Goal: Task Accomplishment & Management: Manage account settings

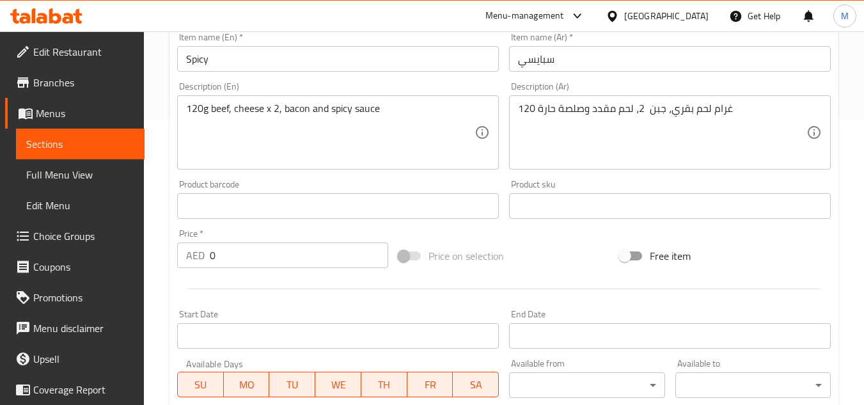
scroll to position [263, 0]
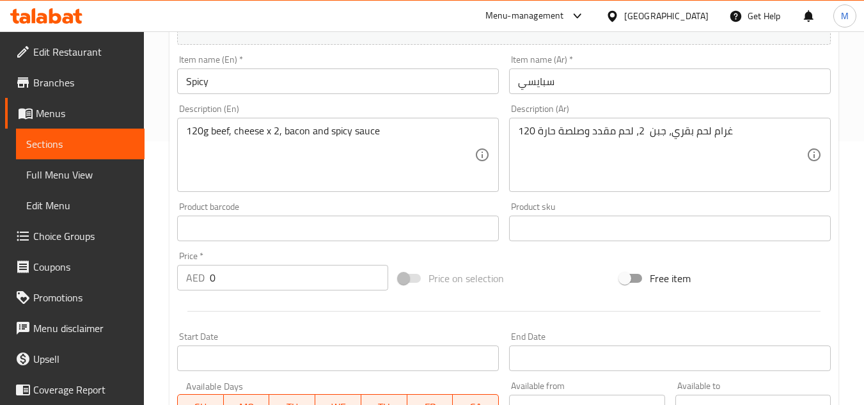
click at [230, 83] on input "Spicy" at bounding box center [338, 81] width 322 height 26
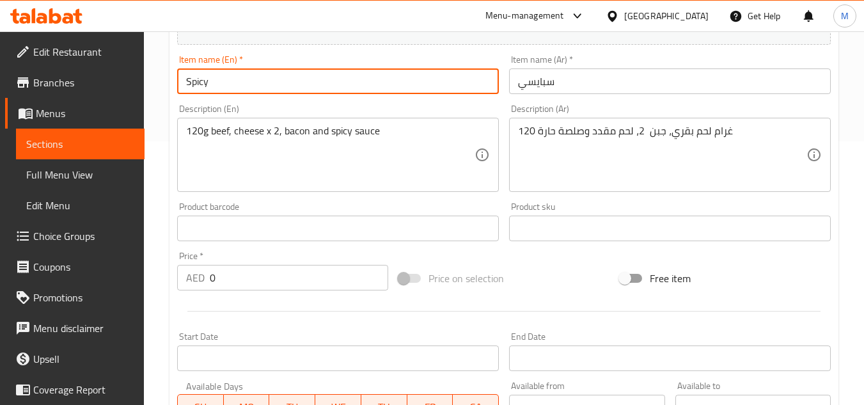
click at [230, 83] on input "Spicy" at bounding box center [338, 81] width 322 height 26
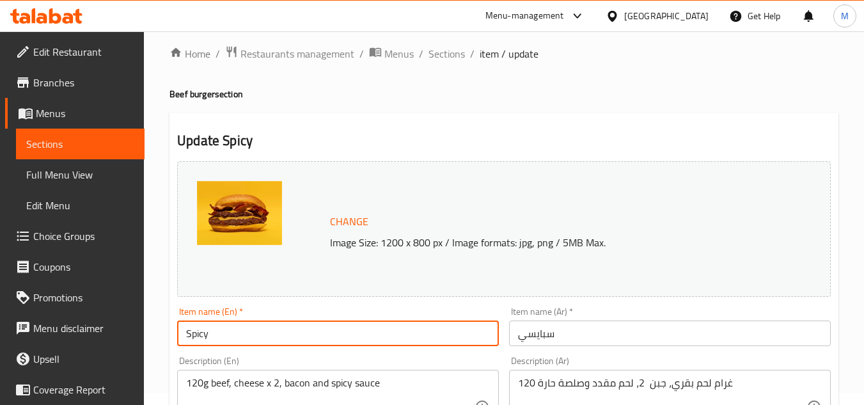
scroll to position [8, 0]
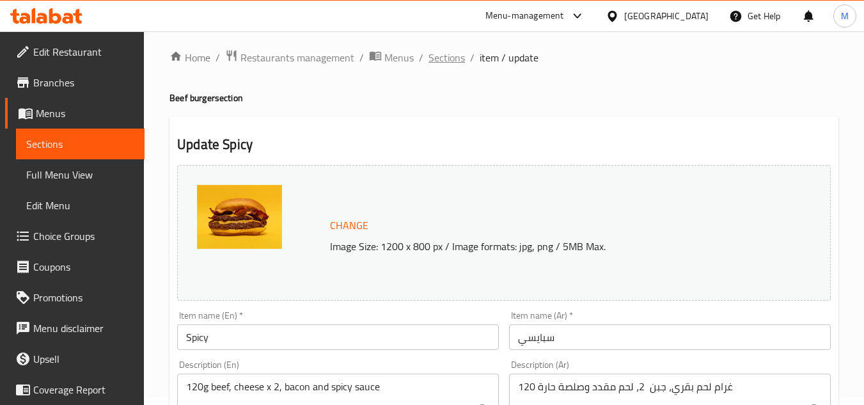
click at [453, 59] on span "Sections" at bounding box center [446, 57] width 36 height 15
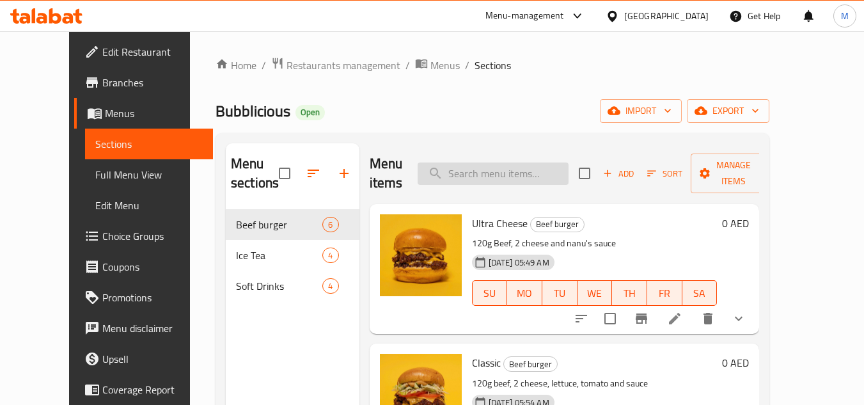
paste input "Spicy"
click at [542, 178] on input "search" at bounding box center [493, 173] width 151 height 22
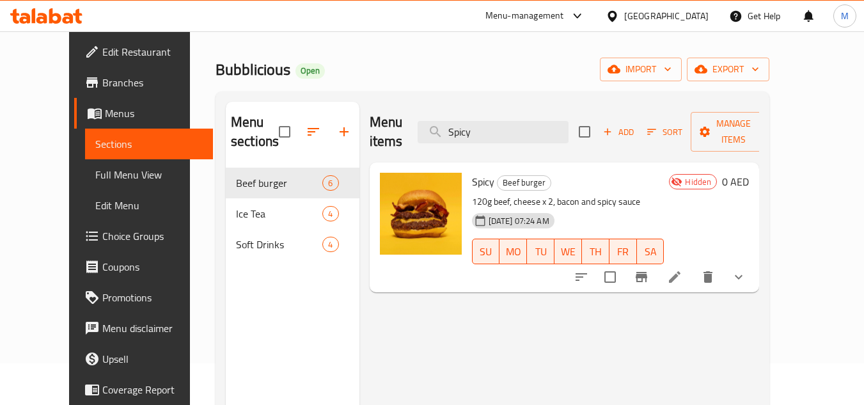
scroll to position [64, 0]
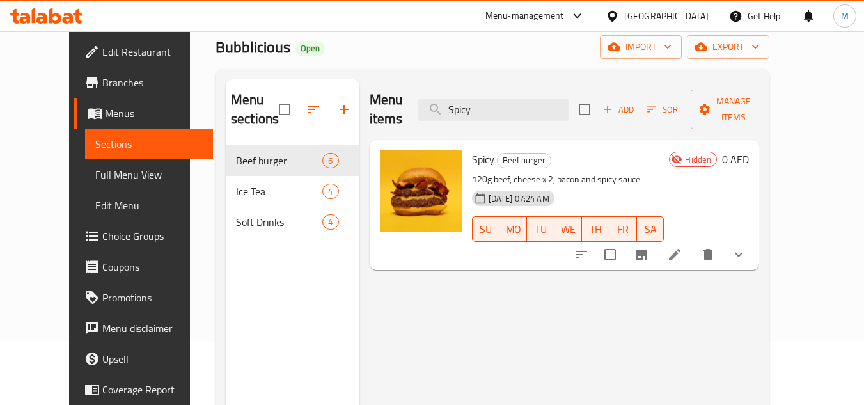
type input "Spicy"
click at [712, 249] on icon "delete" at bounding box center [707, 255] width 9 height 12
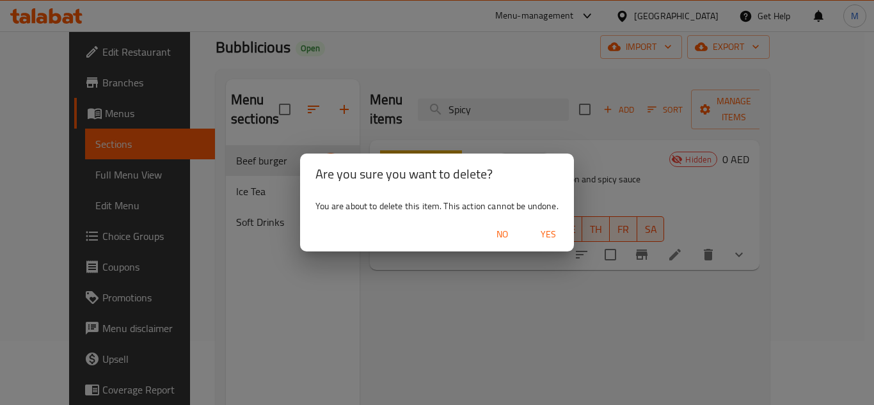
click at [548, 240] on span "Yes" at bounding box center [548, 234] width 31 height 16
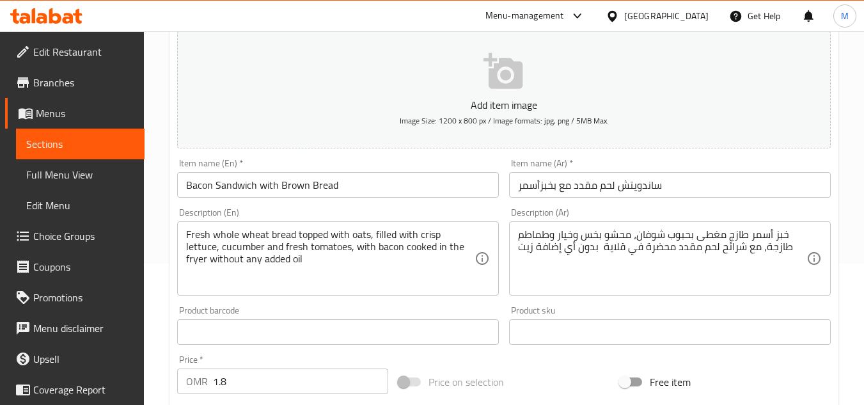
scroll to position [128, 0]
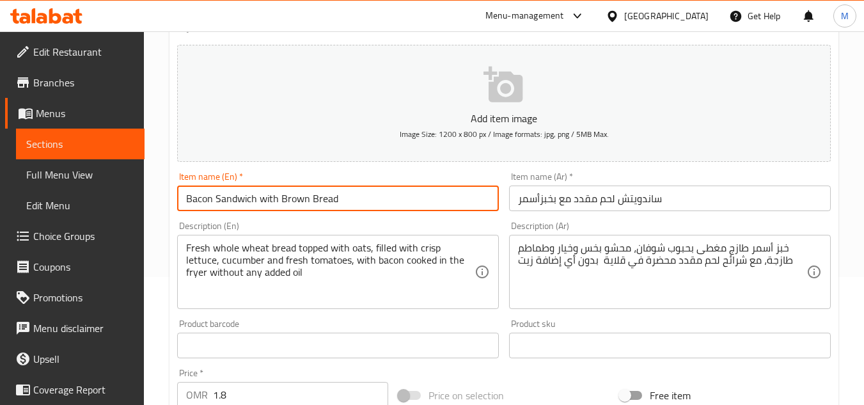
click at [233, 198] on input "Bacon Sandwich with Brown Bread" at bounding box center [338, 198] width 322 height 26
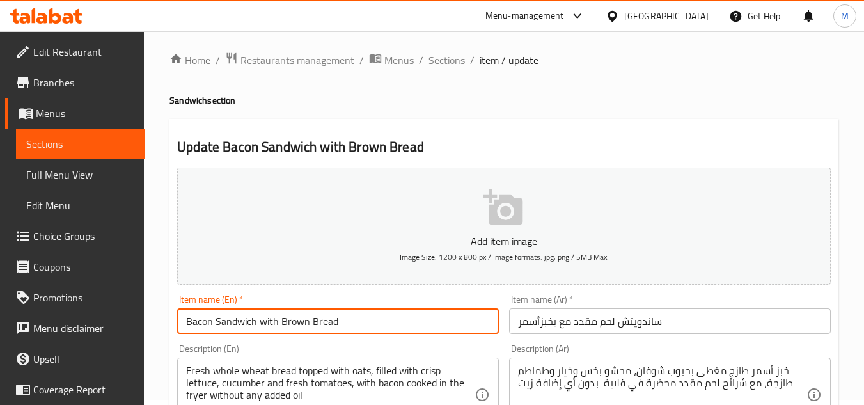
scroll to position [0, 0]
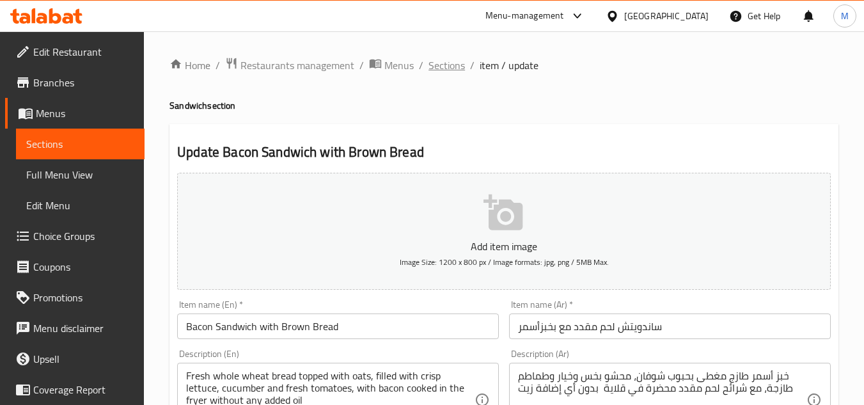
click at [457, 69] on span "Sections" at bounding box center [446, 65] width 36 height 15
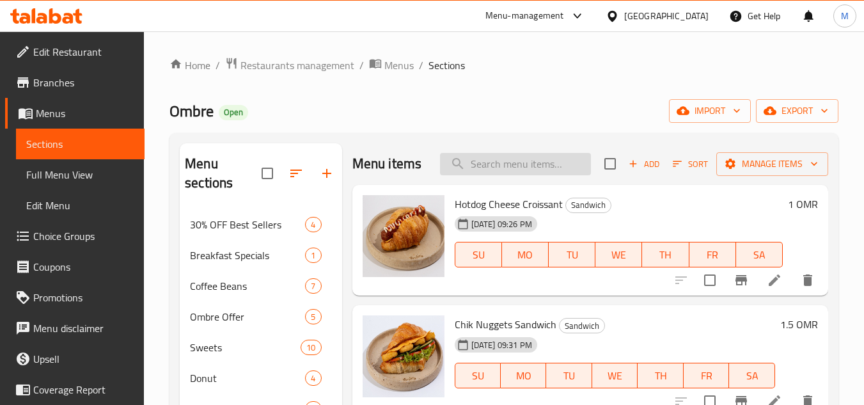
click at [468, 168] on input "search" at bounding box center [515, 164] width 151 height 22
paste input "Bacon Sandwich with Brown Bread"
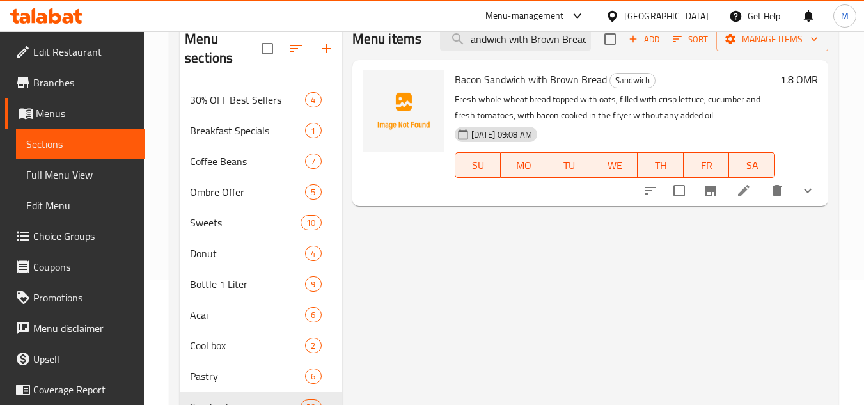
scroll to position [128, 0]
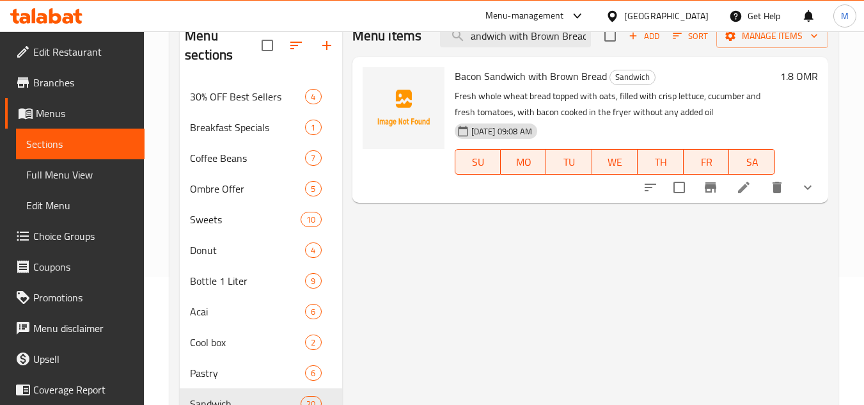
type input "Bacon Sandwich with Brown Bread"
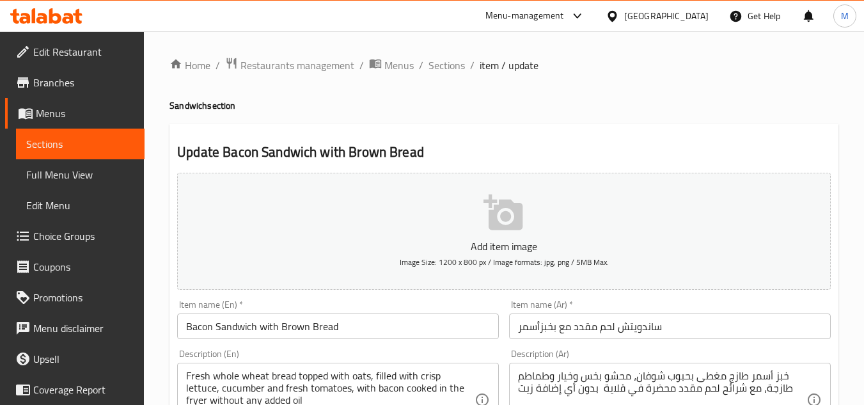
click at [414, 330] on input "Bacon Sandwich with Brown Bread" at bounding box center [338, 326] width 322 height 26
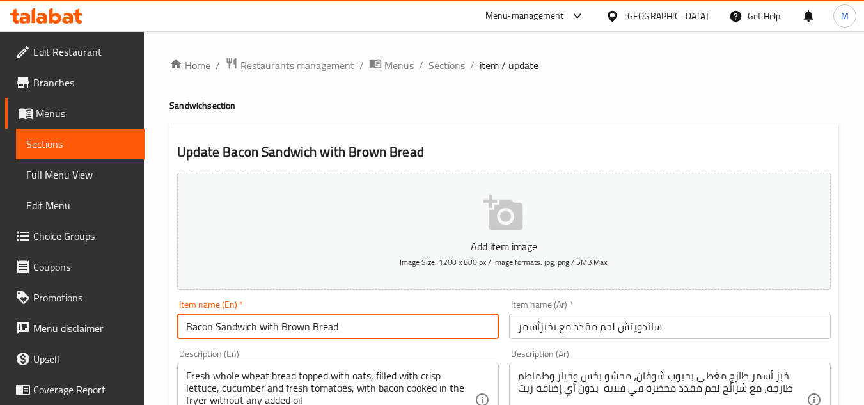
click at [414, 330] on input "Bacon Sandwich with Brown Bread" at bounding box center [338, 326] width 322 height 26
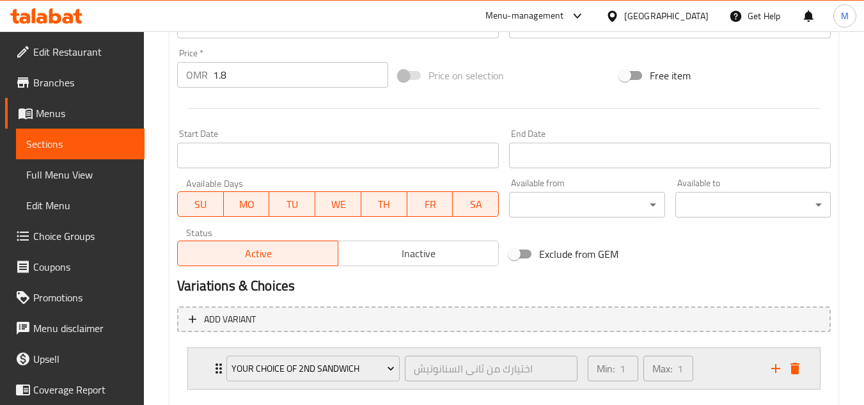
scroll to position [520, 0]
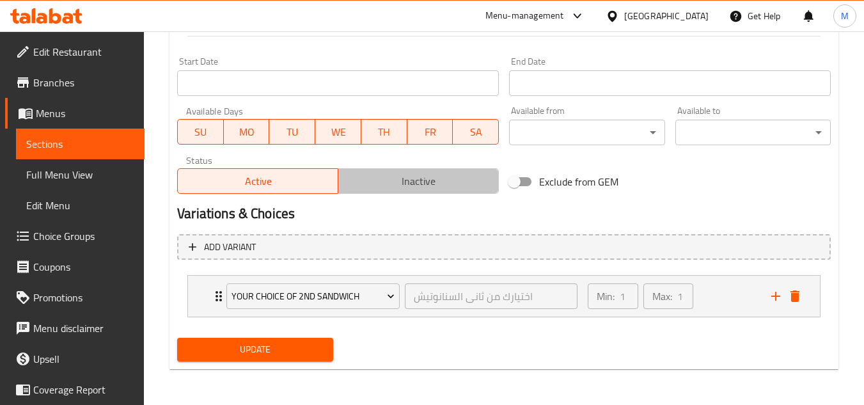
click at [378, 178] on span "Inactive" at bounding box center [418, 181] width 150 height 19
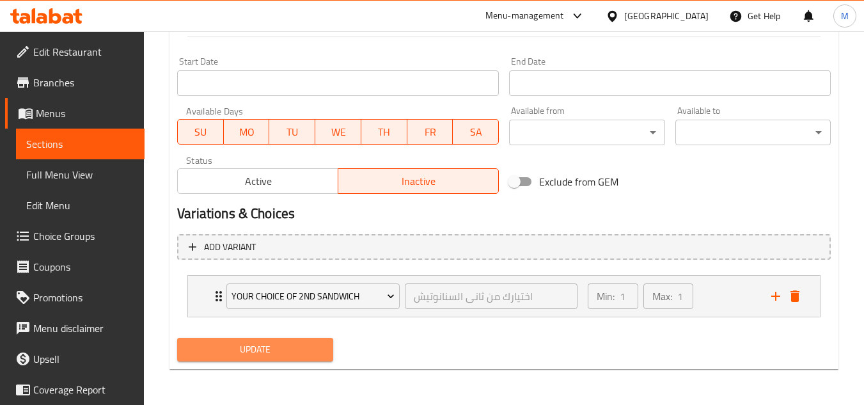
click at [271, 345] on span "Update" at bounding box center [254, 349] width 135 height 16
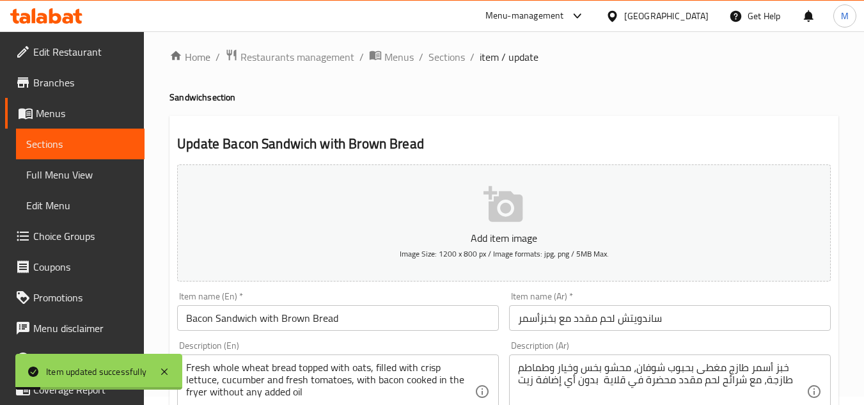
scroll to position [0, 0]
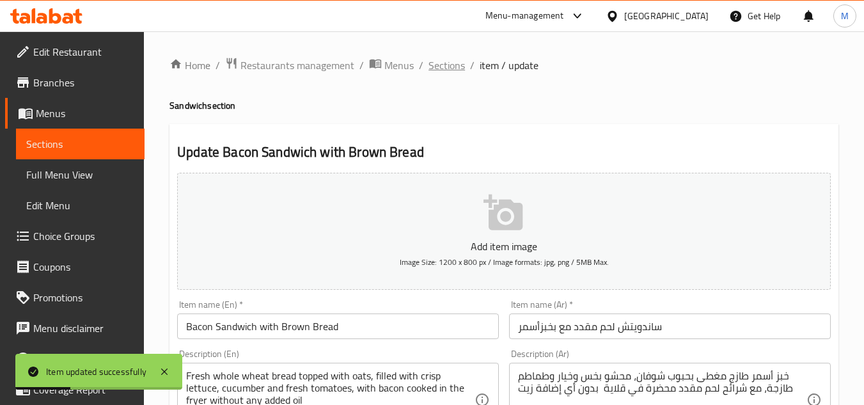
click at [453, 68] on span "Sections" at bounding box center [446, 65] width 36 height 15
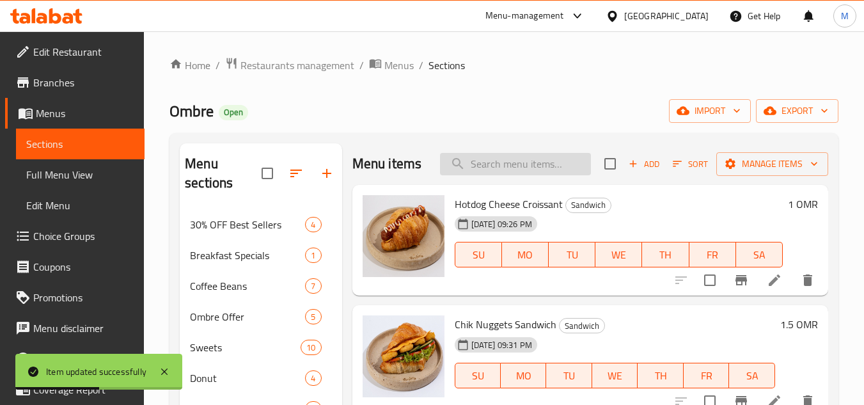
click at [489, 175] on input "search" at bounding box center [515, 164] width 151 height 22
paste input "Bacon Sandwich with Brown Bread"
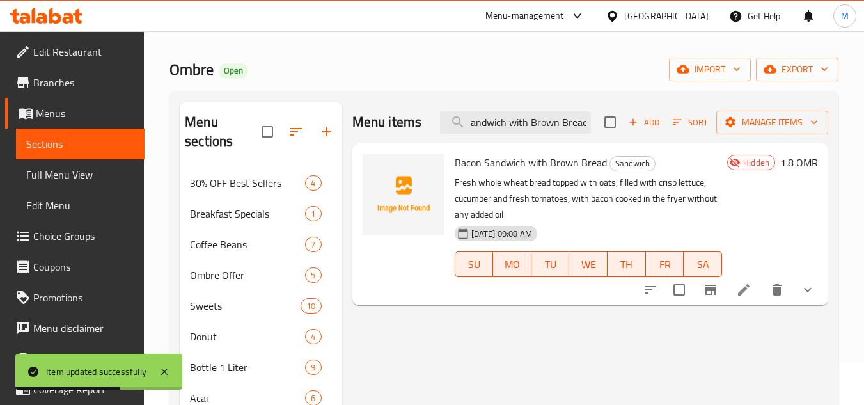
scroll to position [64, 0]
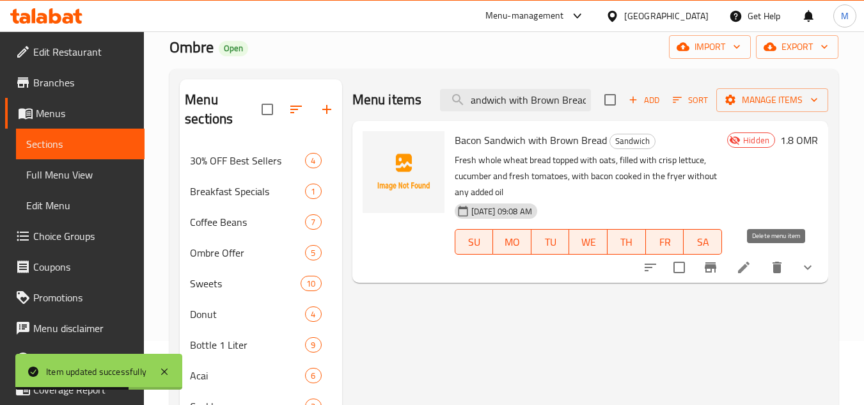
type input "Bacon Sandwich with Brown Bread"
click at [783, 262] on icon "delete" at bounding box center [776, 267] width 15 height 15
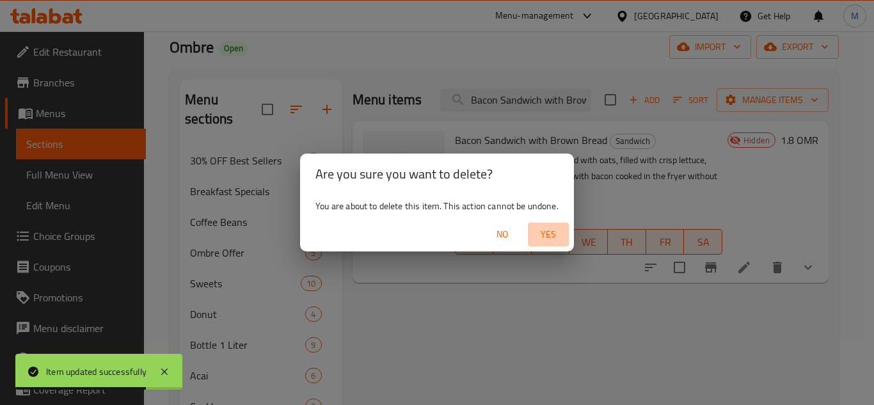
click at [546, 239] on span "Yes" at bounding box center [548, 234] width 31 height 16
